Goal: Task Accomplishment & Management: Complete application form

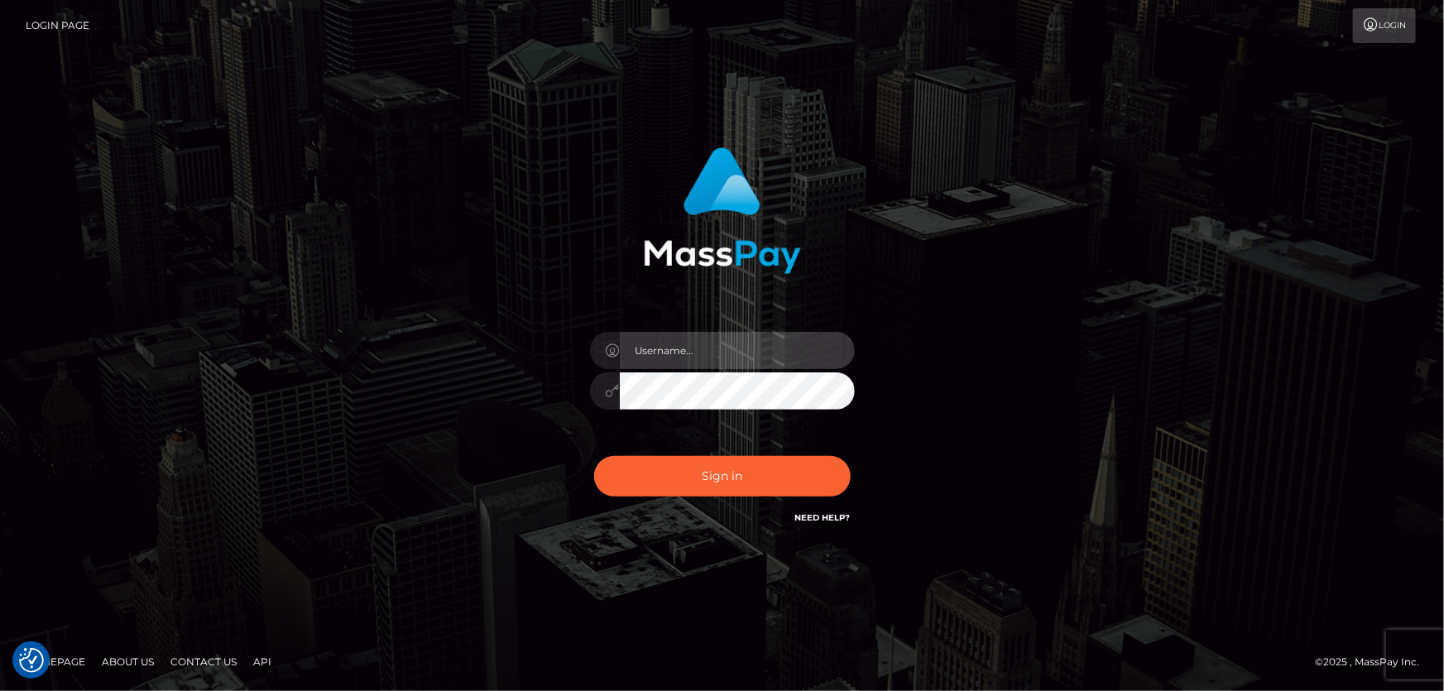
type input "Dan.Cirnat"
drag, startPoint x: 844, startPoint y: 447, endPoint x: 770, endPoint y: 448, distance: 73.7
click at [844, 447] on div at bounding box center [701, 504] width 339 height 189
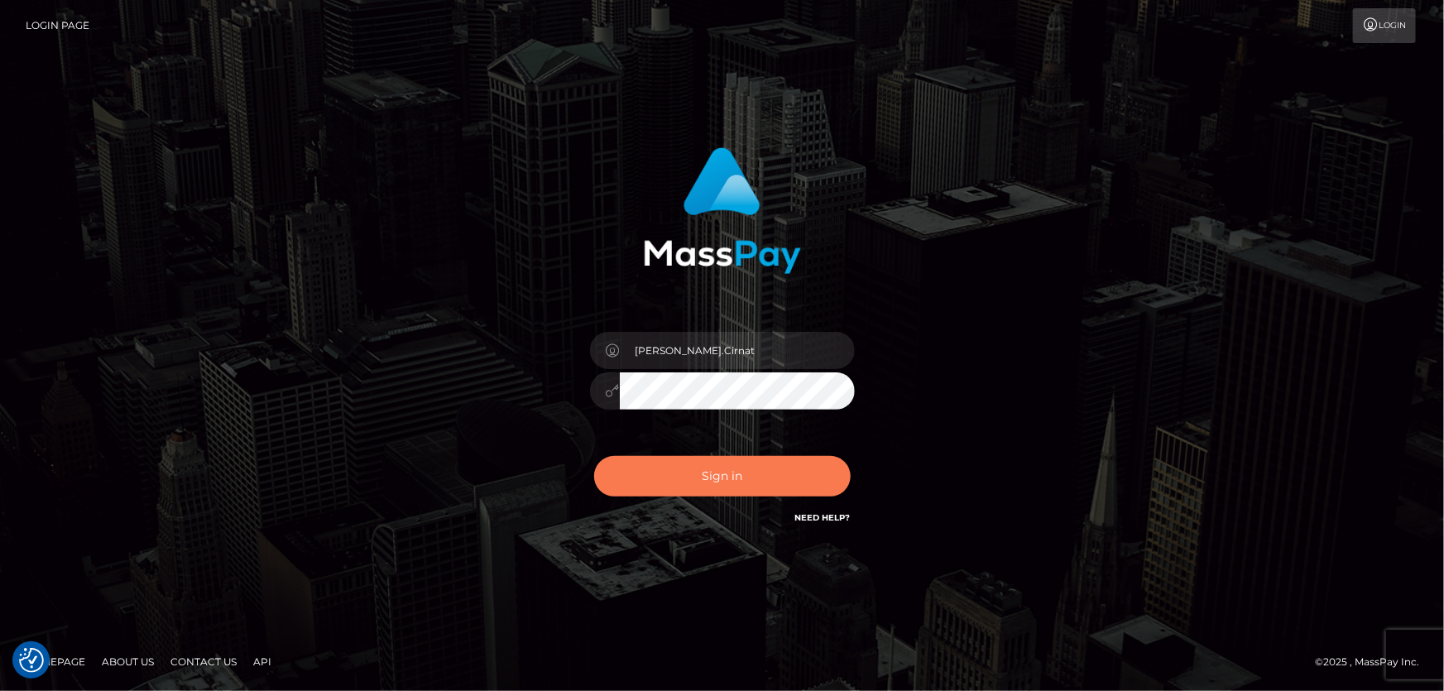
click at [691, 476] on button "Sign in" at bounding box center [722, 476] width 256 height 41
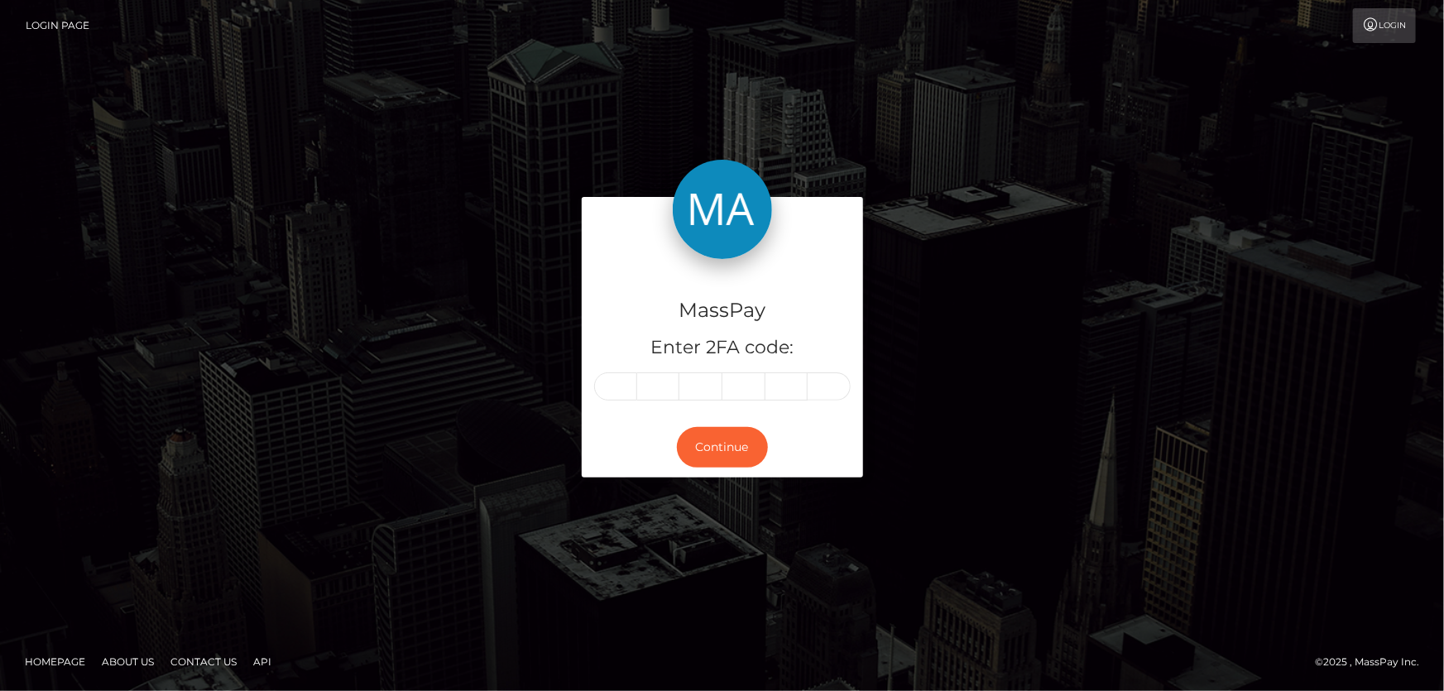
click at [619, 384] on input "text" at bounding box center [615, 386] width 43 height 28
type input "3"
type input "0"
type input "9"
type input "0"
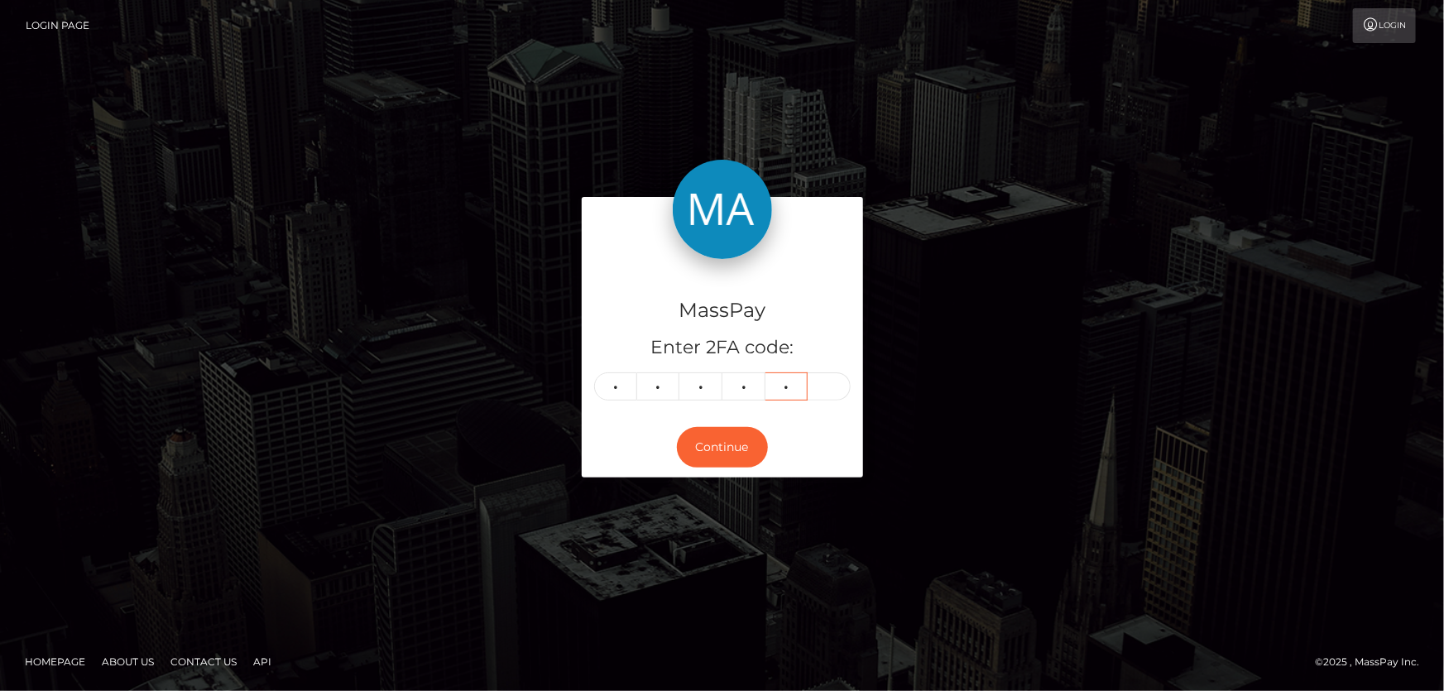
type input "2"
type input "3"
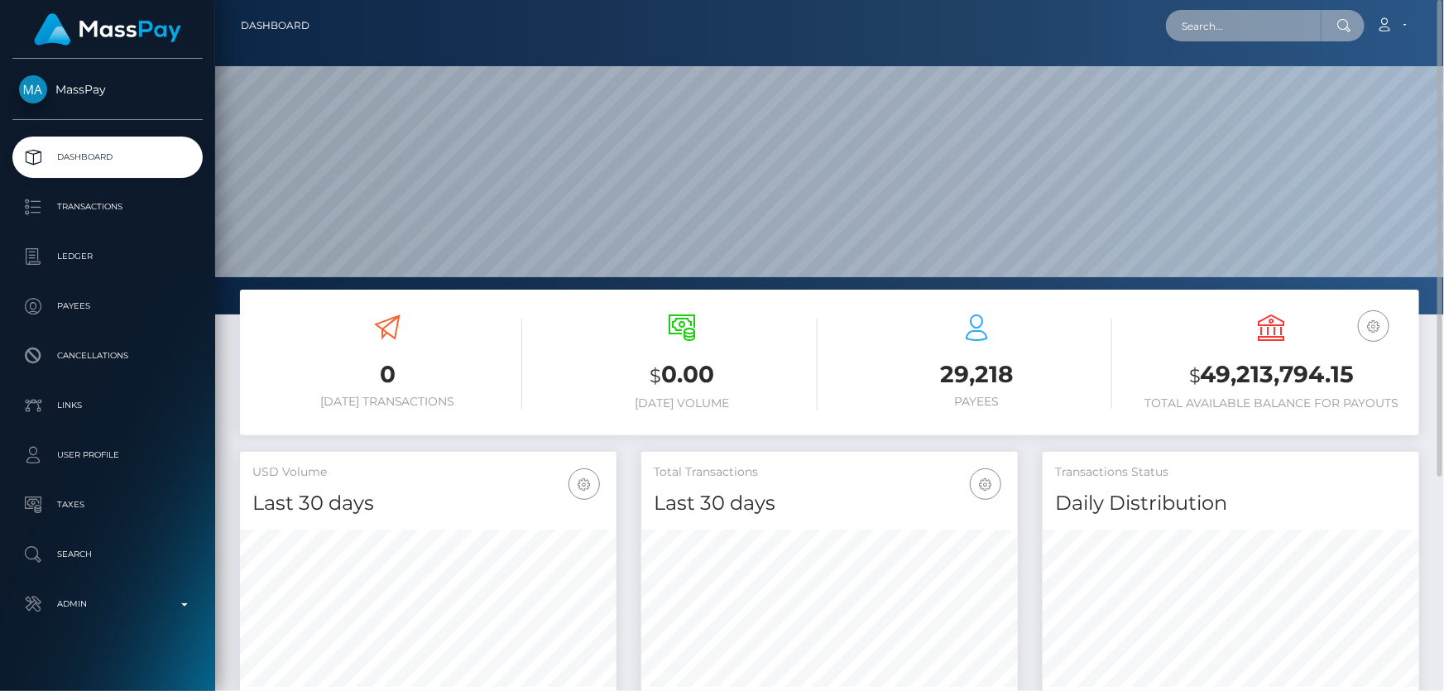
paste input "1355509998"
type input "1355509998"
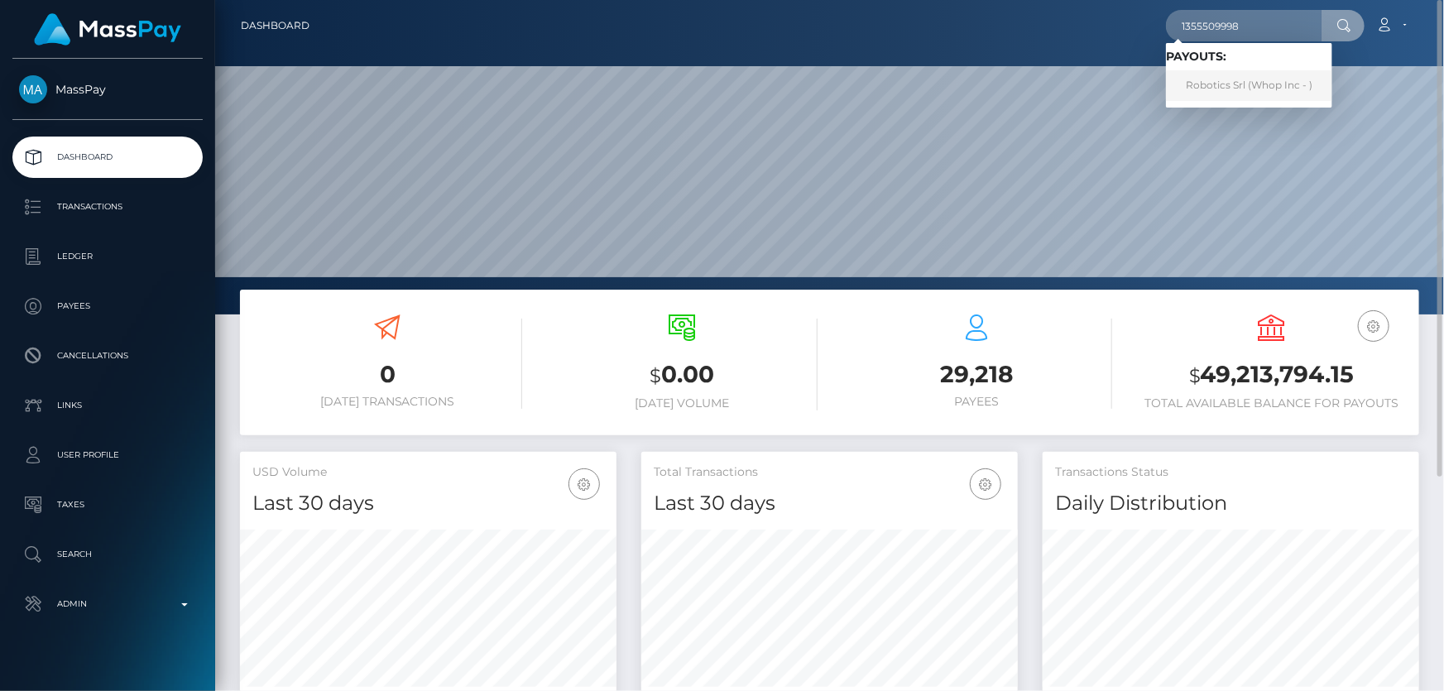
click at [1234, 84] on link "Robotics Srl (Whop Inc - )" at bounding box center [1249, 85] width 166 height 31
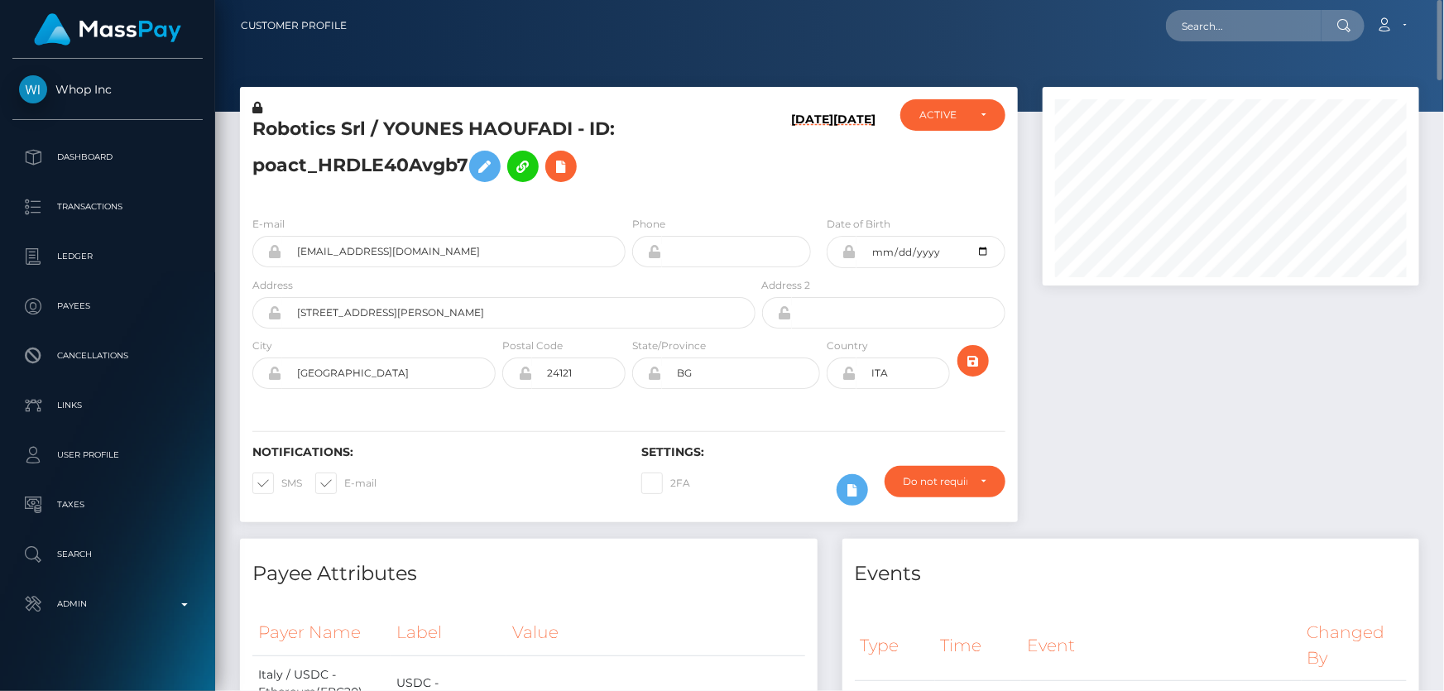
click at [342, 165] on h5 "Robotics Srl / YOUNES HAOUFADI - ID: poact_HRDLE40Avgb7" at bounding box center [499, 154] width 494 height 74
copy h5 "Robotics Srl / YOUNES HAOUFADI - ID: poact_HRDLE40Avgb7"
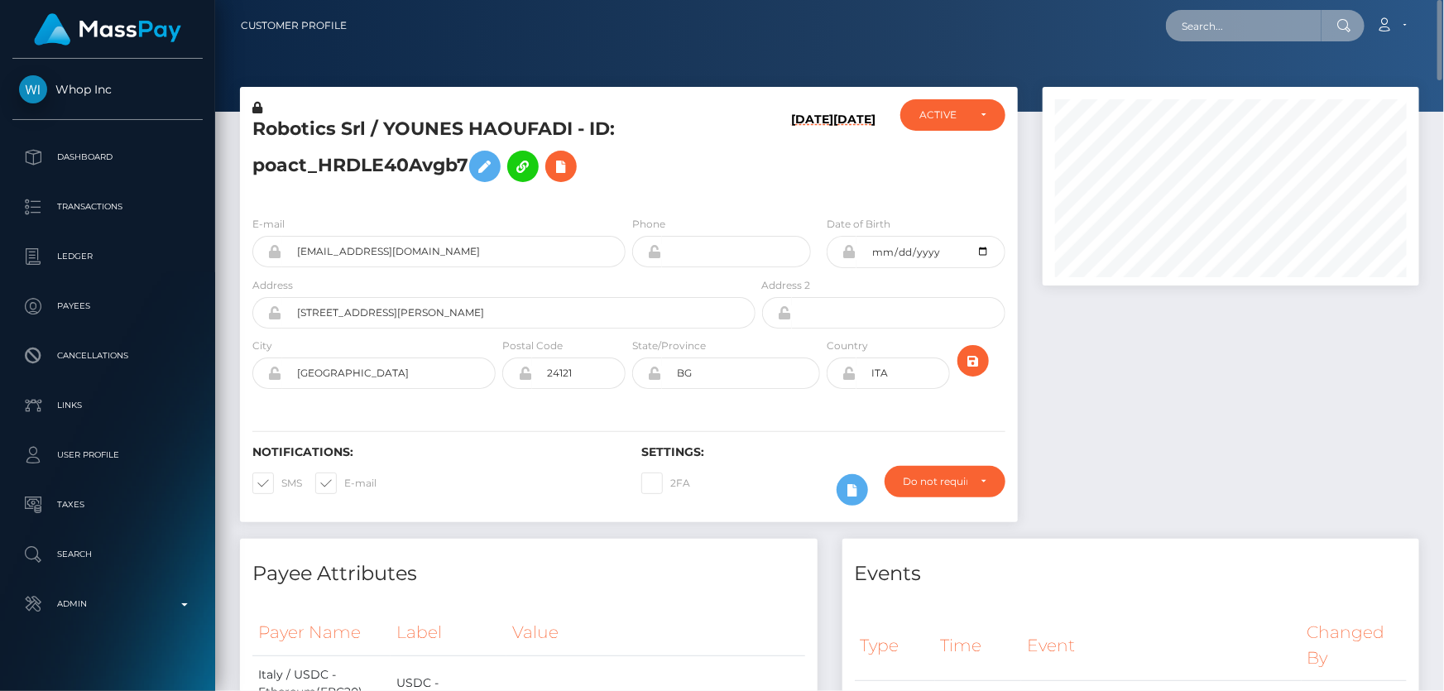
paste input "MSP0bbb39f75c0986d"
type input "MSP0bbb39f75c0986d"
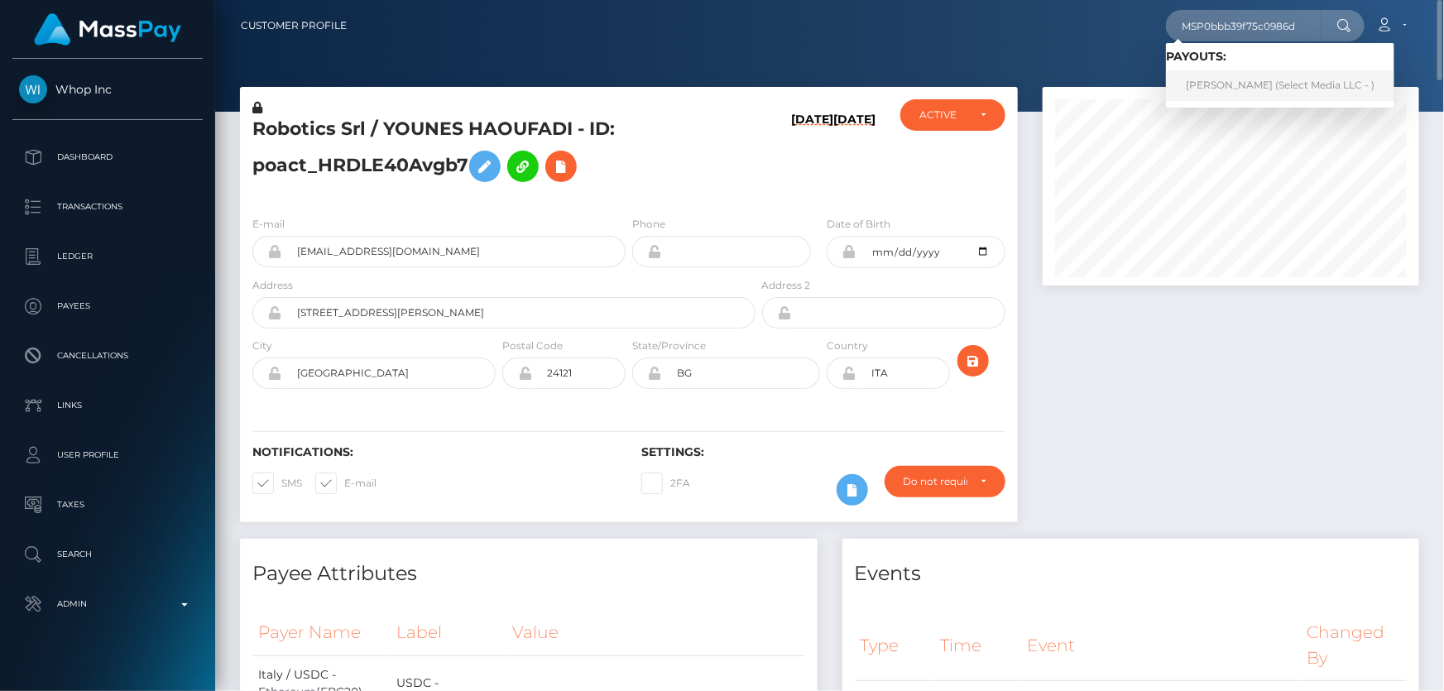
click at [1216, 87] on link "Aleksandra Krylova (Select Media LLC - )" at bounding box center [1280, 85] width 228 height 31
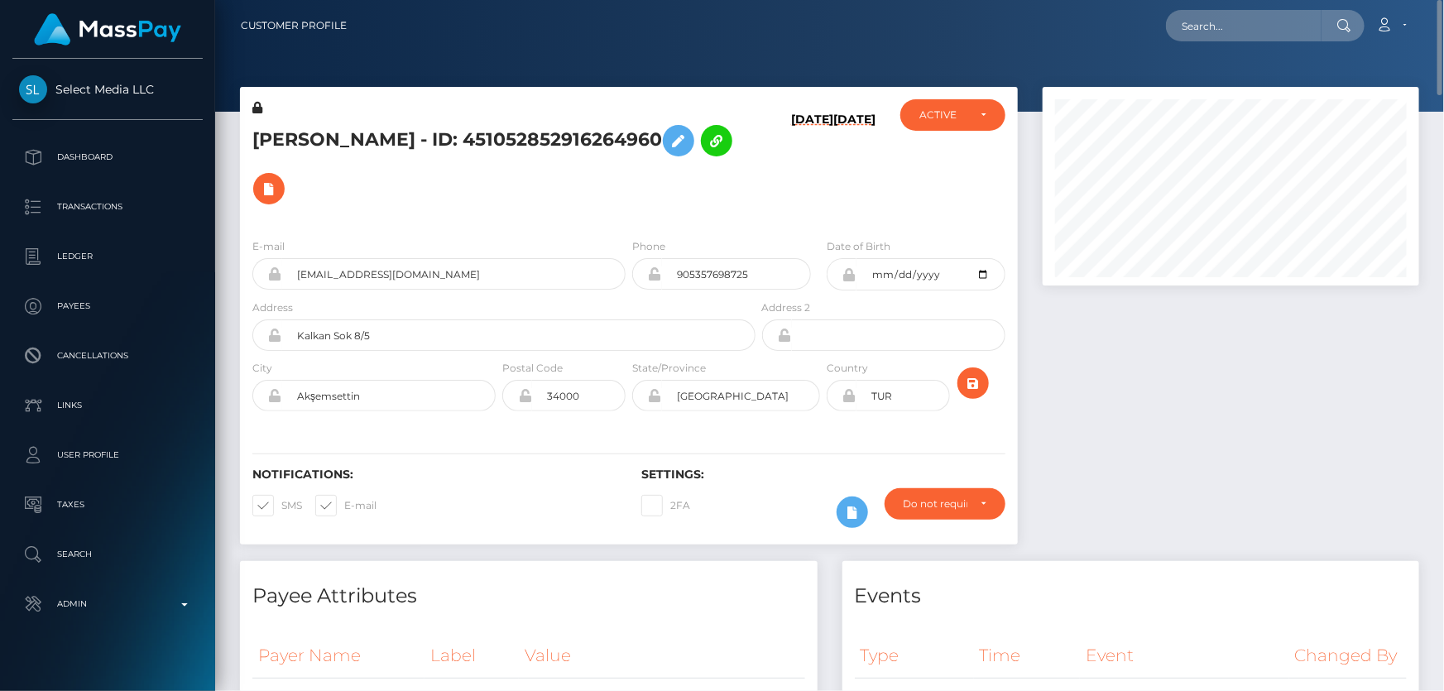
drag, startPoint x: 486, startPoint y: 137, endPoint x: 678, endPoint y: 141, distance: 192.0
click at [678, 141] on h5 "[PERSON_NAME] - ID: 451052852916264960" at bounding box center [499, 165] width 494 height 96
copy h5 "451052852916264960"
click at [852, 503] on icon at bounding box center [852, 512] width 20 height 21
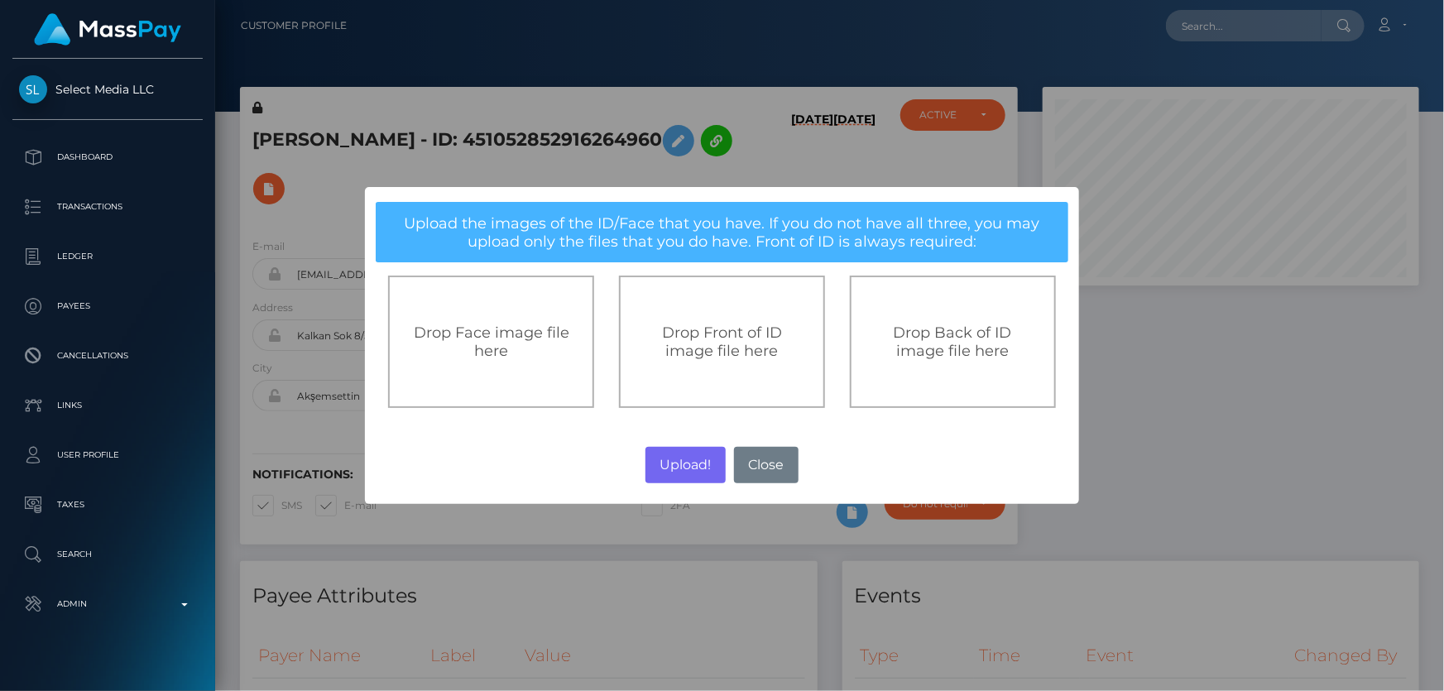
click at [727, 319] on div "Drop Front of ID image file here" at bounding box center [722, 342] width 206 height 132
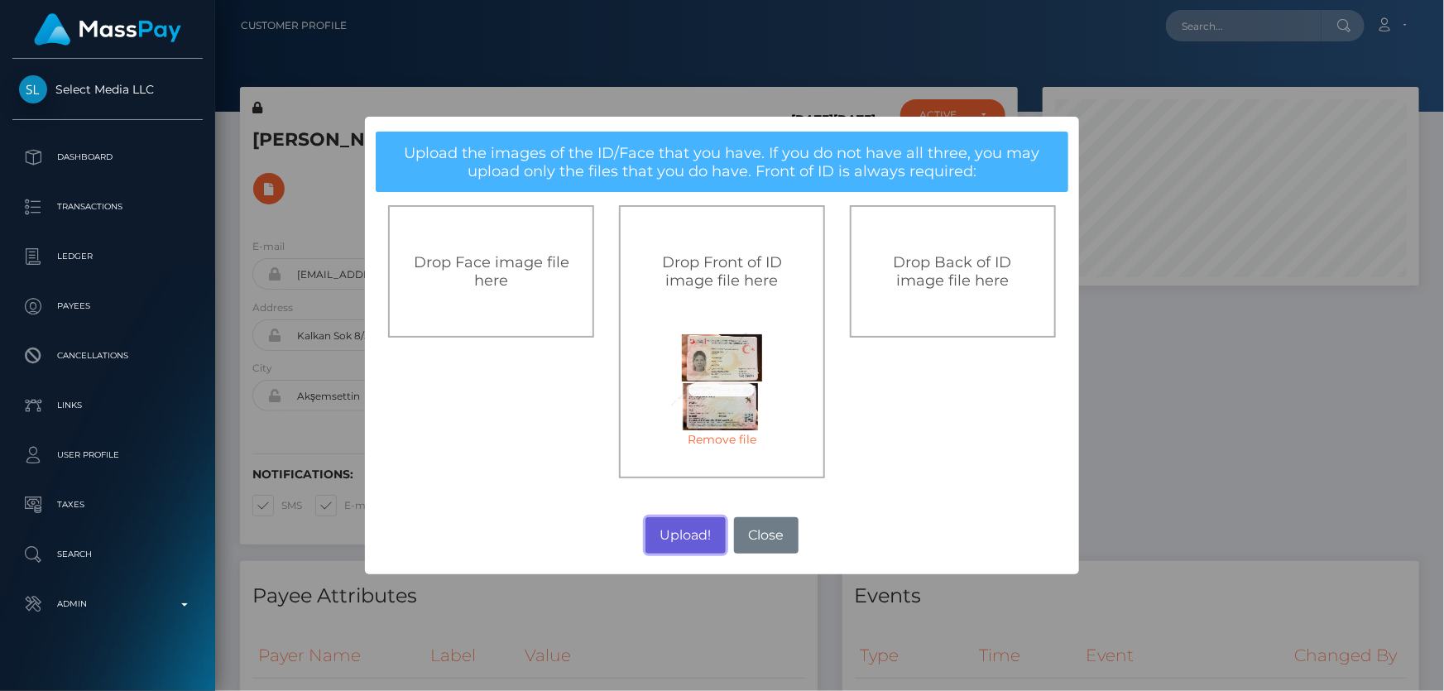
click at [669, 539] on button "Upload!" at bounding box center [685, 535] width 80 height 36
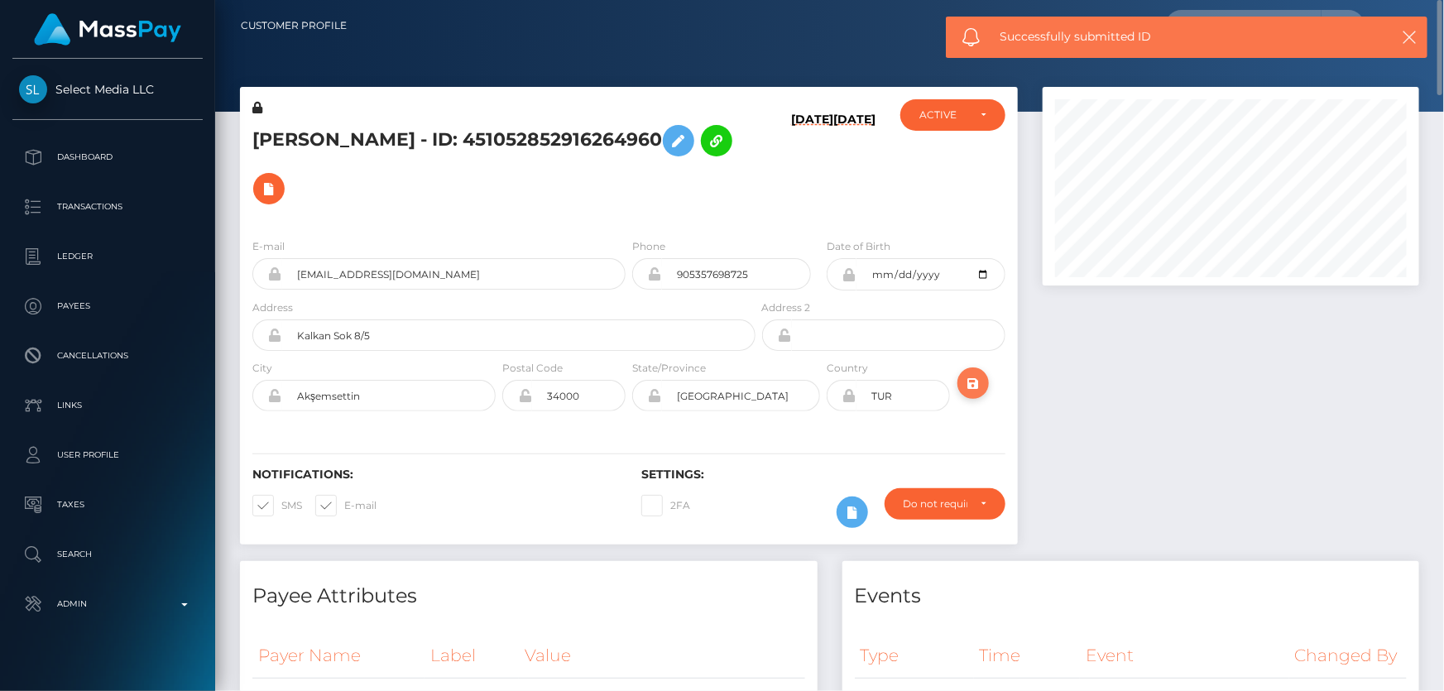
click at [976, 382] on icon "submit" at bounding box center [973, 383] width 20 height 21
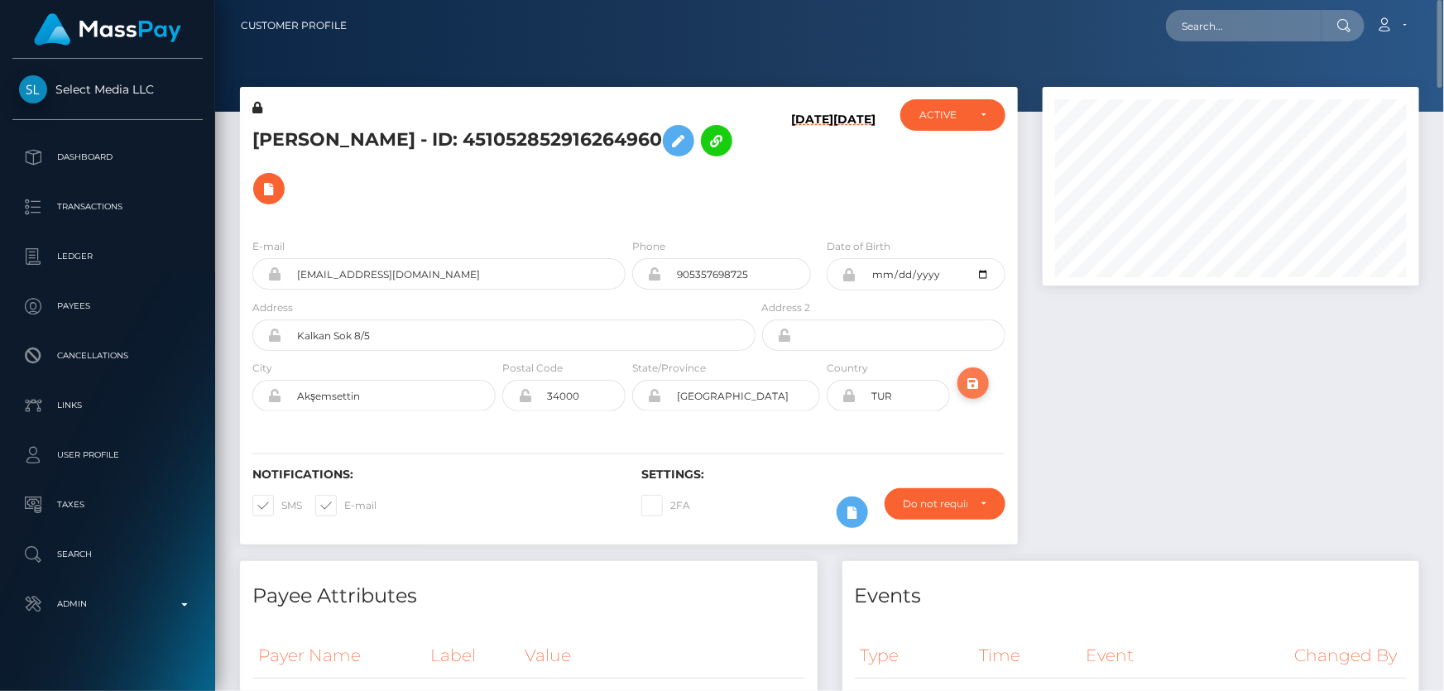
click at [968, 381] on icon "submit" at bounding box center [973, 383] width 20 height 21
drag, startPoint x: 356, startPoint y: 138, endPoint x: 243, endPoint y: 135, distance: 112.6
click at [243, 135] on div "Aleksandra Krylova - ID: 451052852916264960" at bounding box center [499, 162] width 519 height 126
copy h5 "Aleksandra"
drag, startPoint x: 433, startPoint y: 140, endPoint x: 367, endPoint y: 135, distance: 65.6
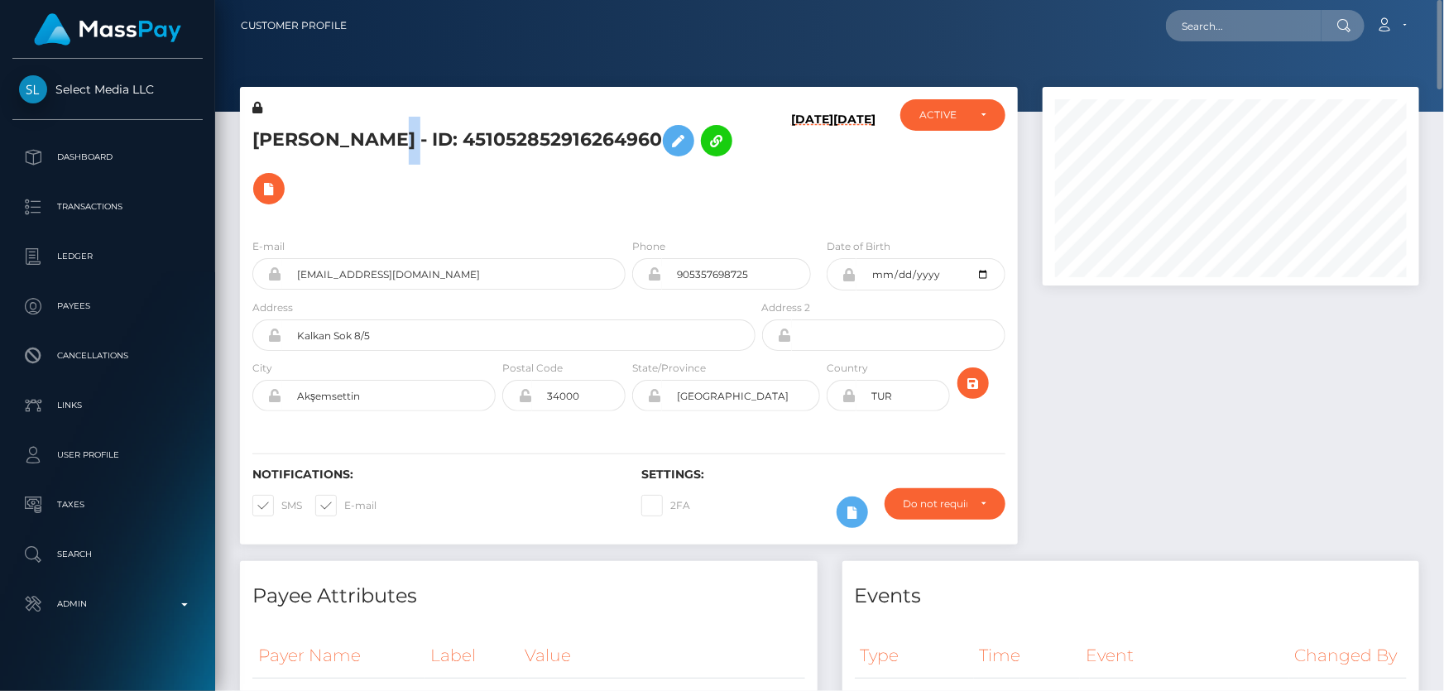
click at [367, 133] on h5 "Aleksandra Krylova - ID: 451052852916264960" at bounding box center [499, 165] width 494 height 96
copy h5 "Krylova"
click at [615, 204] on h5 "Aleksandra Krylova - ID: 451052852916264960" at bounding box center [499, 165] width 494 height 96
